Goal: Task Accomplishment & Management: Manage account settings

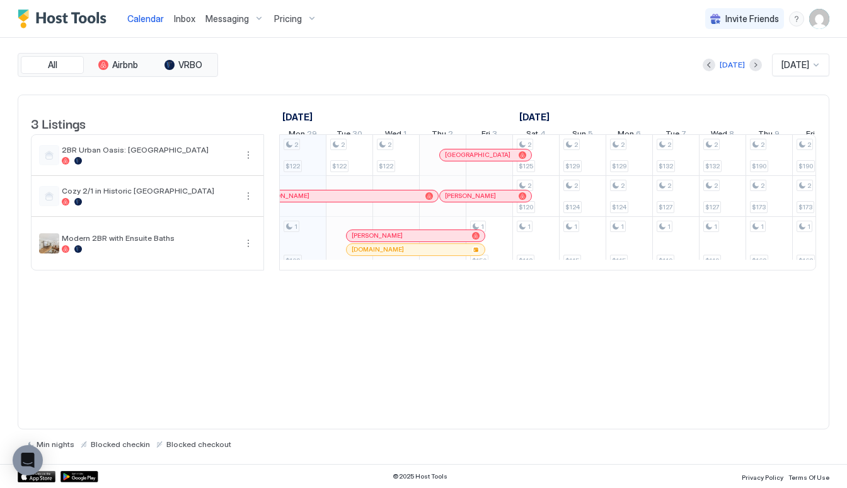
scroll to position [0, 700]
click at [238, 16] on span "Messaging" at bounding box center [227, 18] width 43 height 11
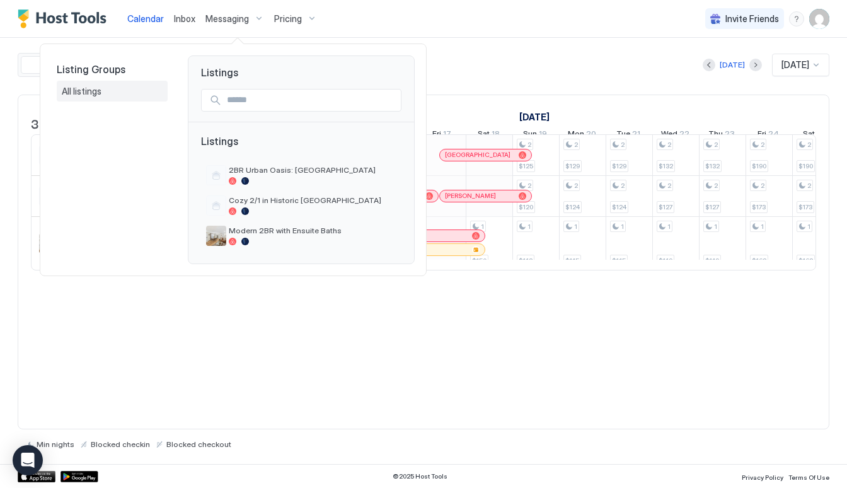
click at [87, 93] on span "All listings" at bounding box center [83, 91] width 42 height 11
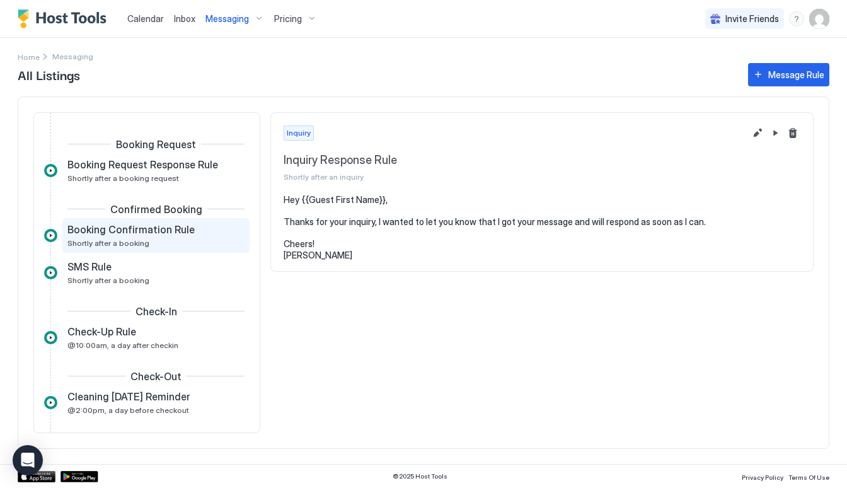
scroll to position [129, 0]
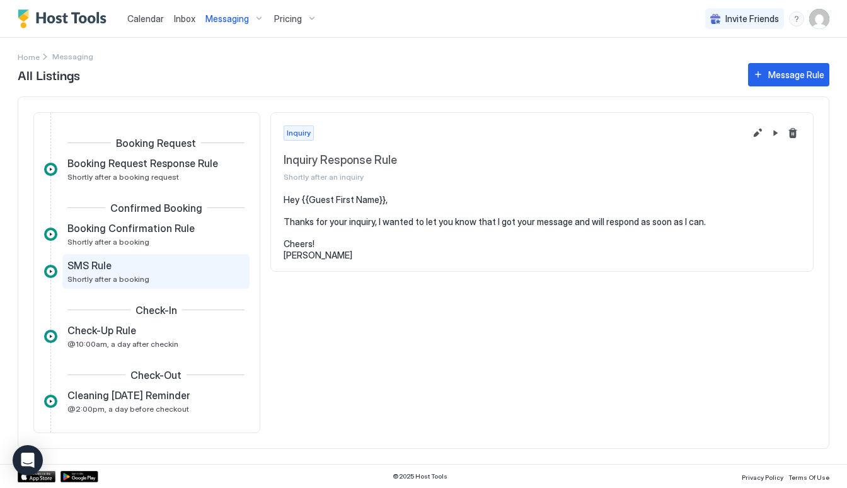
click at [198, 286] on div "SMS Rule Shortly after a booking" at bounding box center [155, 271] width 187 height 35
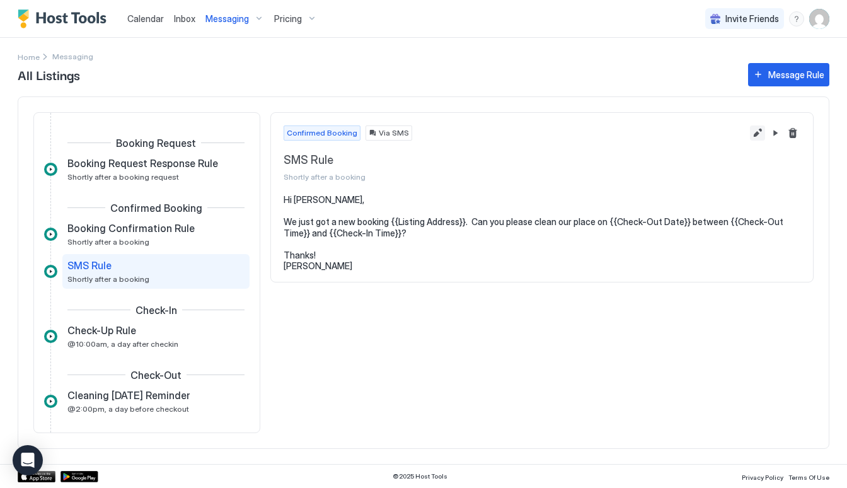
click at [755, 137] on button "Edit message rule" at bounding box center [757, 132] width 15 height 15
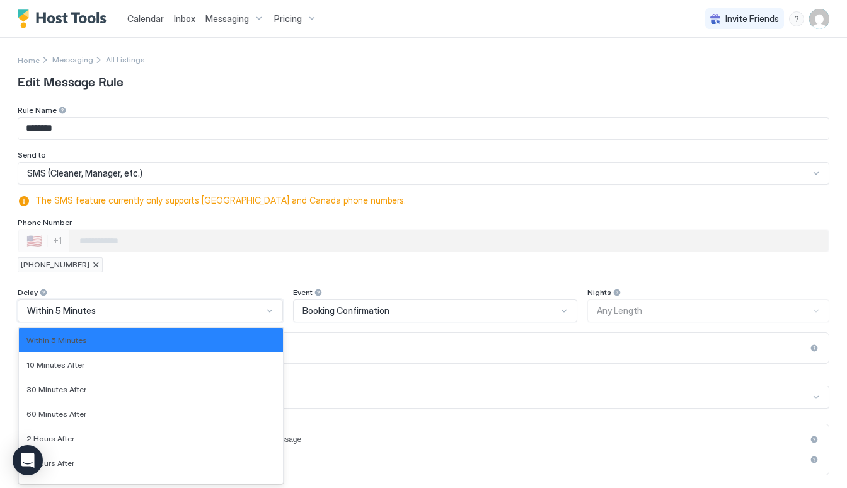
click at [128, 313] on div "Within 5 Minutes selected, 1 of 18. 18 results available. Use Up and Down to ch…" at bounding box center [150, 310] width 265 height 23
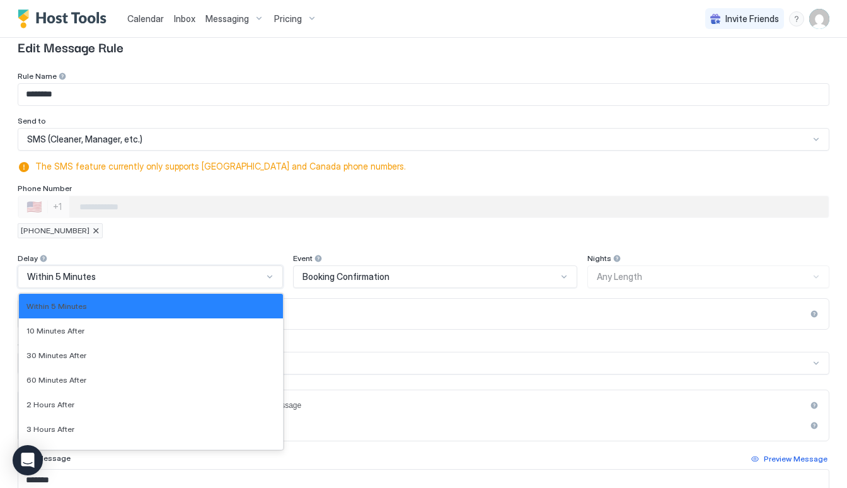
scroll to position [35, 0]
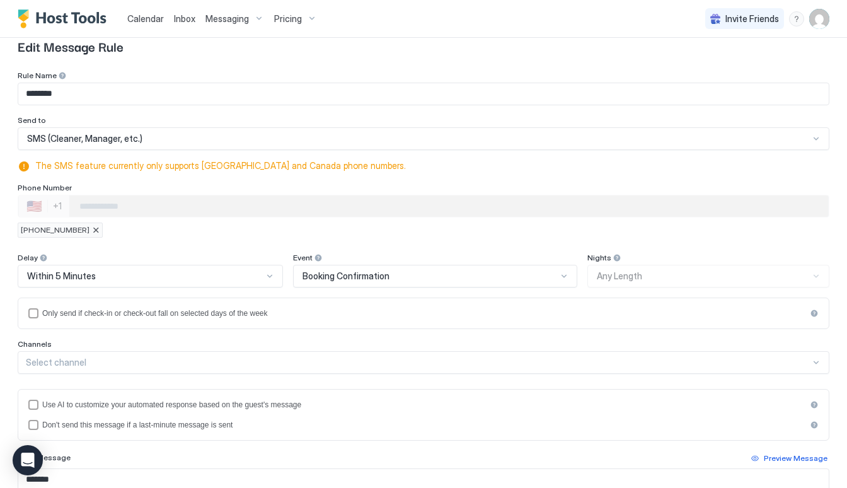
click at [167, 240] on div "**********" at bounding box center [424, 360] width 812 height 579
click at [92, 231] on div at bounding box center [96, 230] width 8 height 8
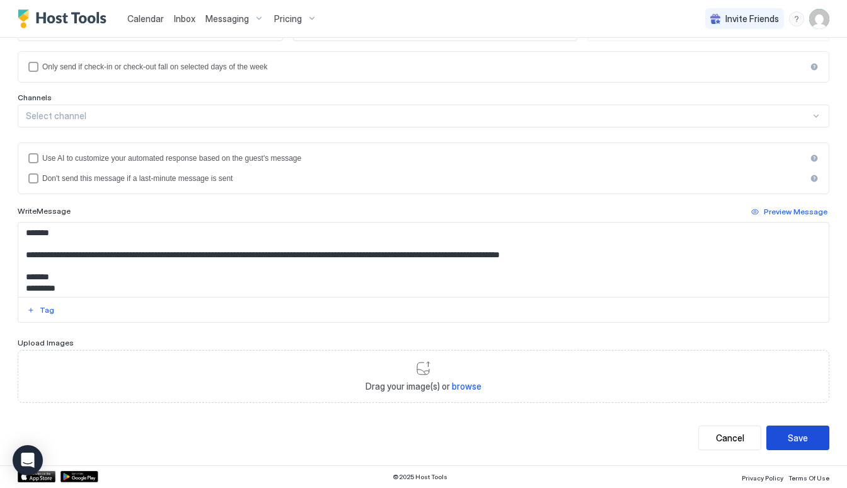
scroll to position [265, 0]
click at [817, 439] on button "Save" at bounding box center [798, 438] width 63 height 25
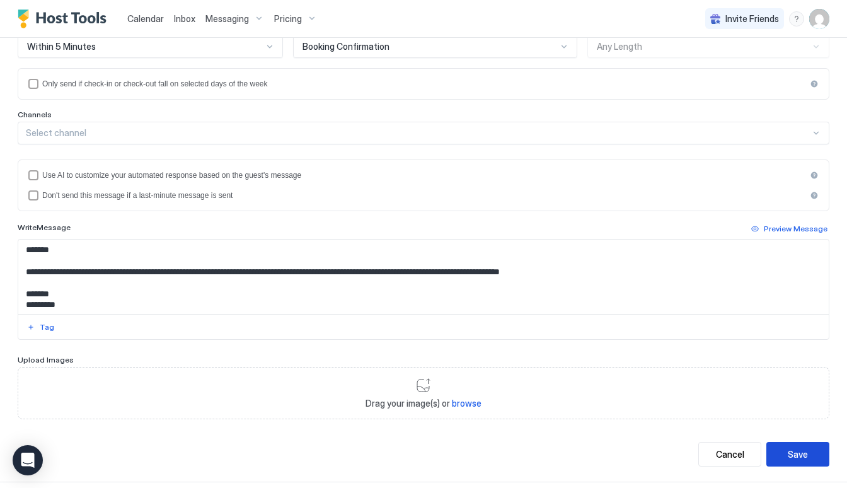
click at [806, 453] on div "Save" at bounding box center [798, 454] width 20 height 13
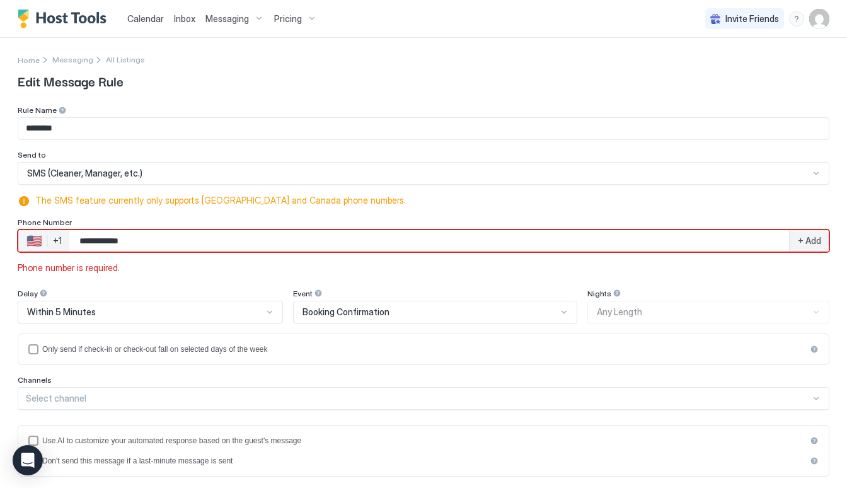
scroll to position [0, 0]
click at [240, 247] on input "**********" at bounding box center [429, 240] width 720 height 23
click at [96, 241] on input "**********" at bounding box center [429, 240] width 720 height 23
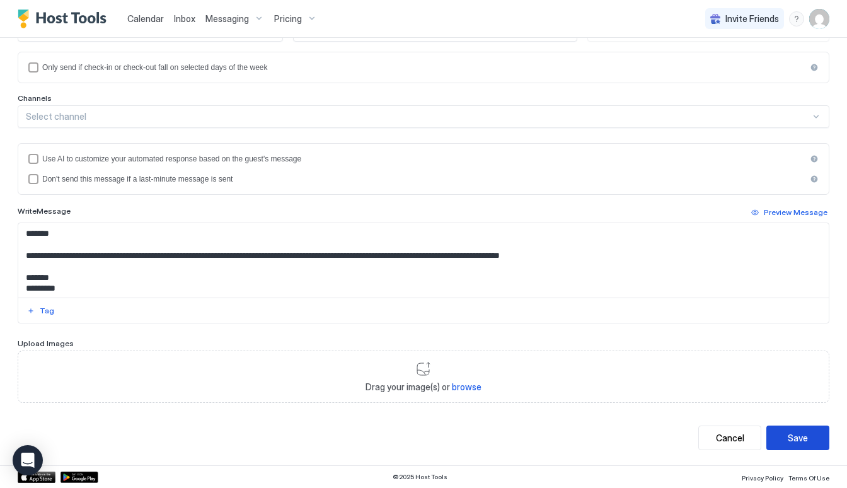
scroll to position [281, 0]
type input "**********"
click at [801, 439] on div "Save" at bounding box center [798, 438] width 20 height 13
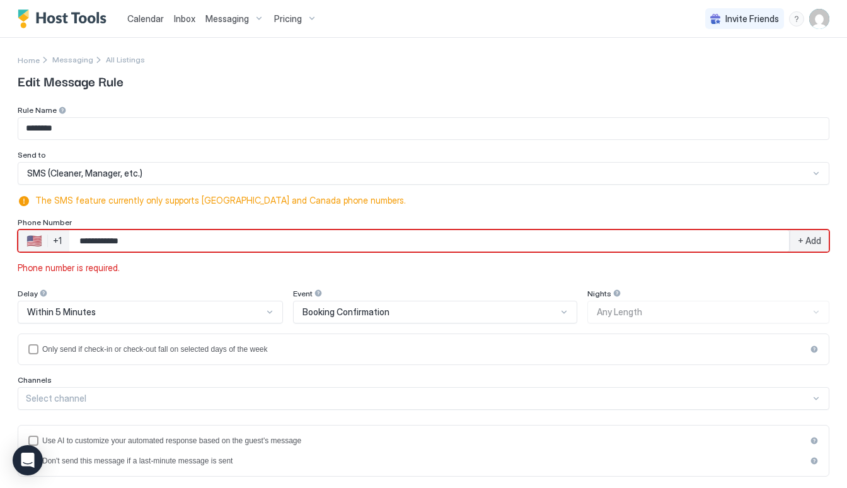
scroll to position [0, 0]
click at [814, 241] on span "+ Add" at bounding box center [809, 240] width 23 height 11
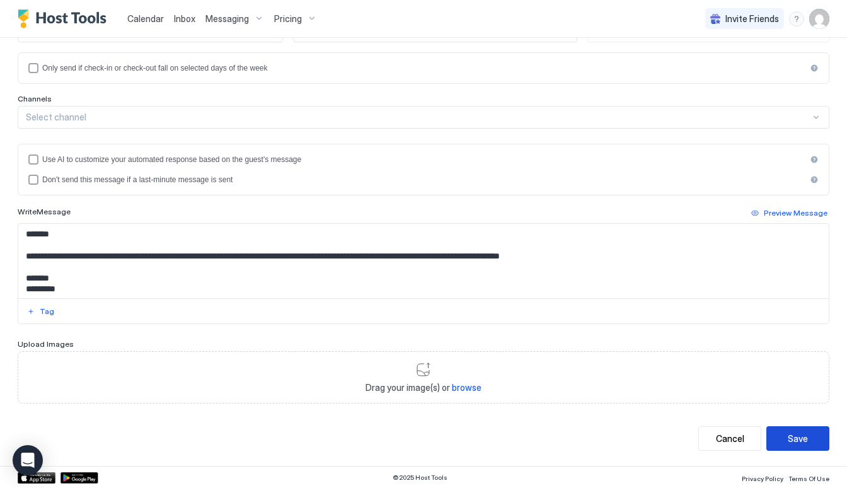
click at [785, 436] on button "Save" at bounding box center [798, 438] width 63 height 25
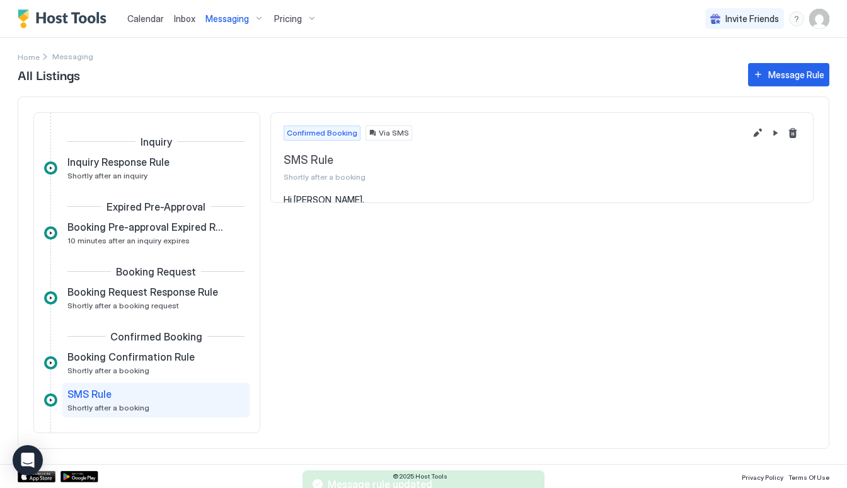
scroll to position [127, 0]
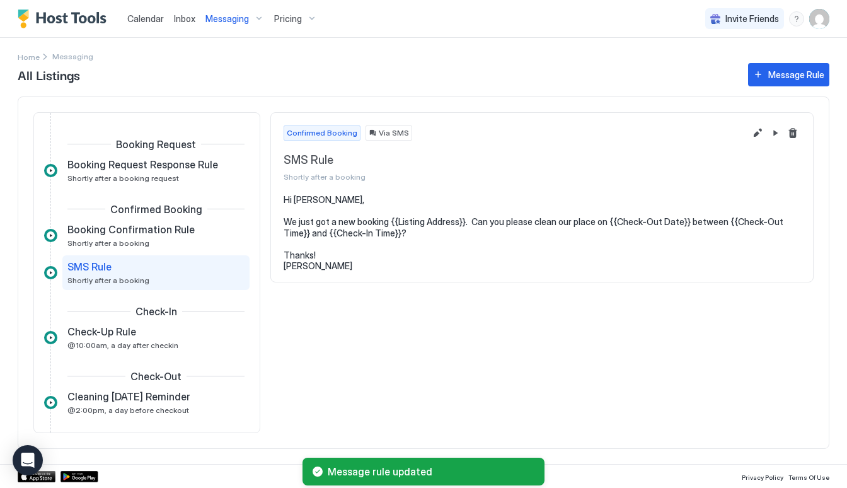
click at [762, 141] on div "Confirmed Booking Via SMS SMS Rule Shortly after a booking" at bounding box center [542, 154] width 542 height 82
click at [759, 134] on button "Edit message rule" at bounding box center [757, 132] width 15 height 15
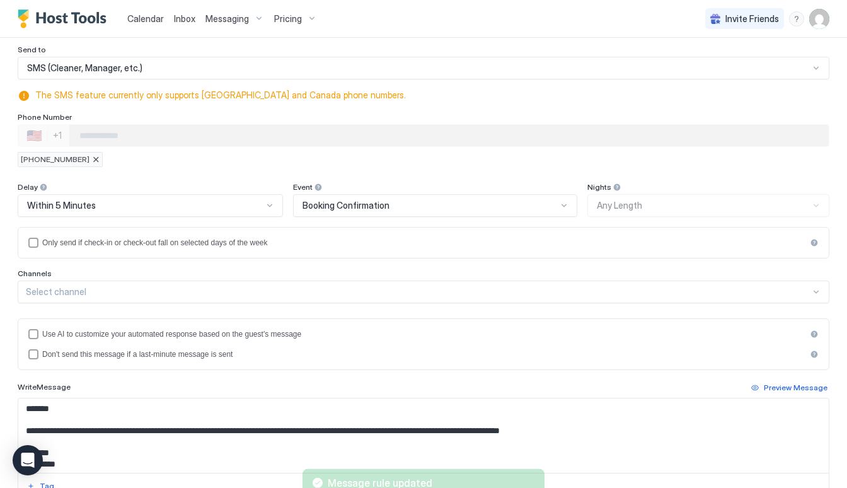
scroll to position [136, 0]
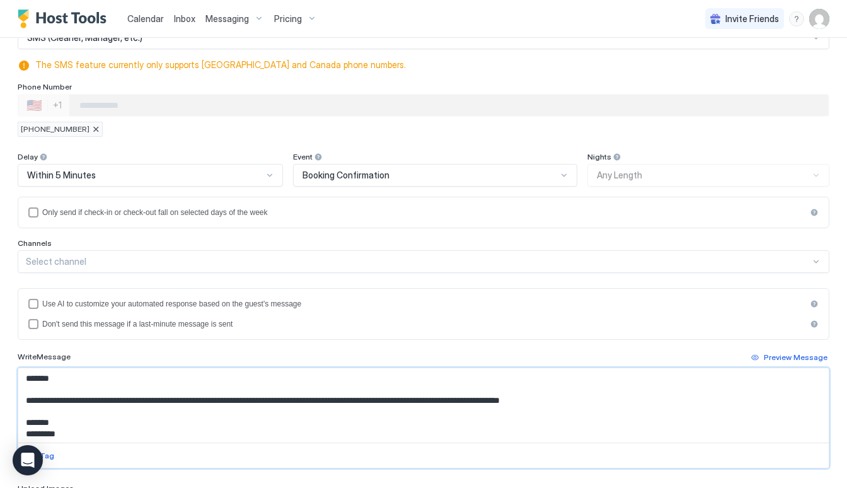
click at [54, 383] on textarea "**********" at bounding box center [423, 405] width 811 height 74
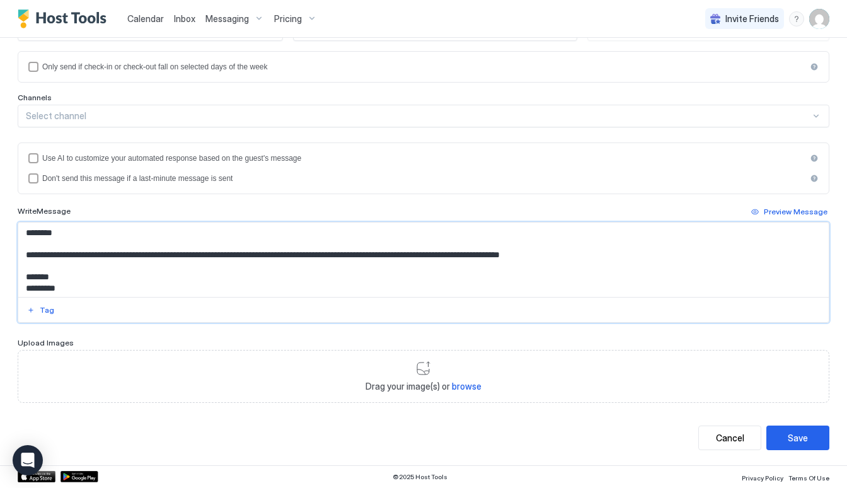
scroll to position [281, 0]
type textarea "**********"
click at [795, 441] on div "Save" at bounding box center [798, 438] width 20 height 13
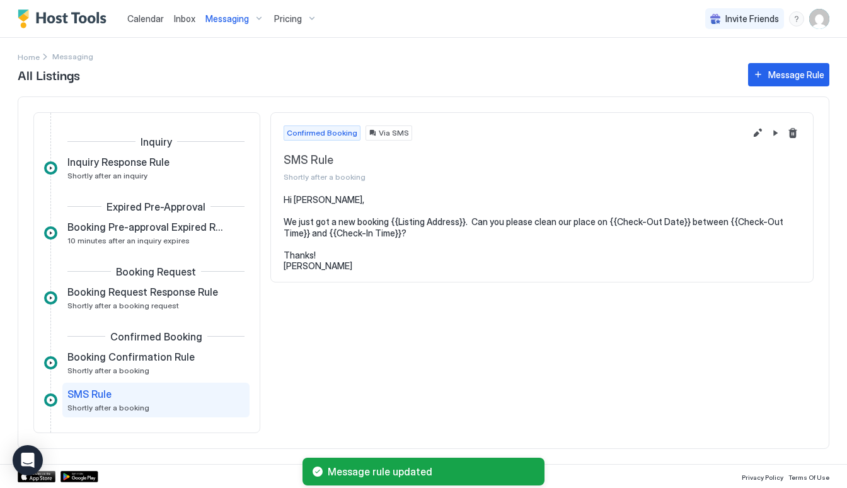
scroll to position [127, 0]
